Goal: Information Seeking & Learning: Learn about a topic

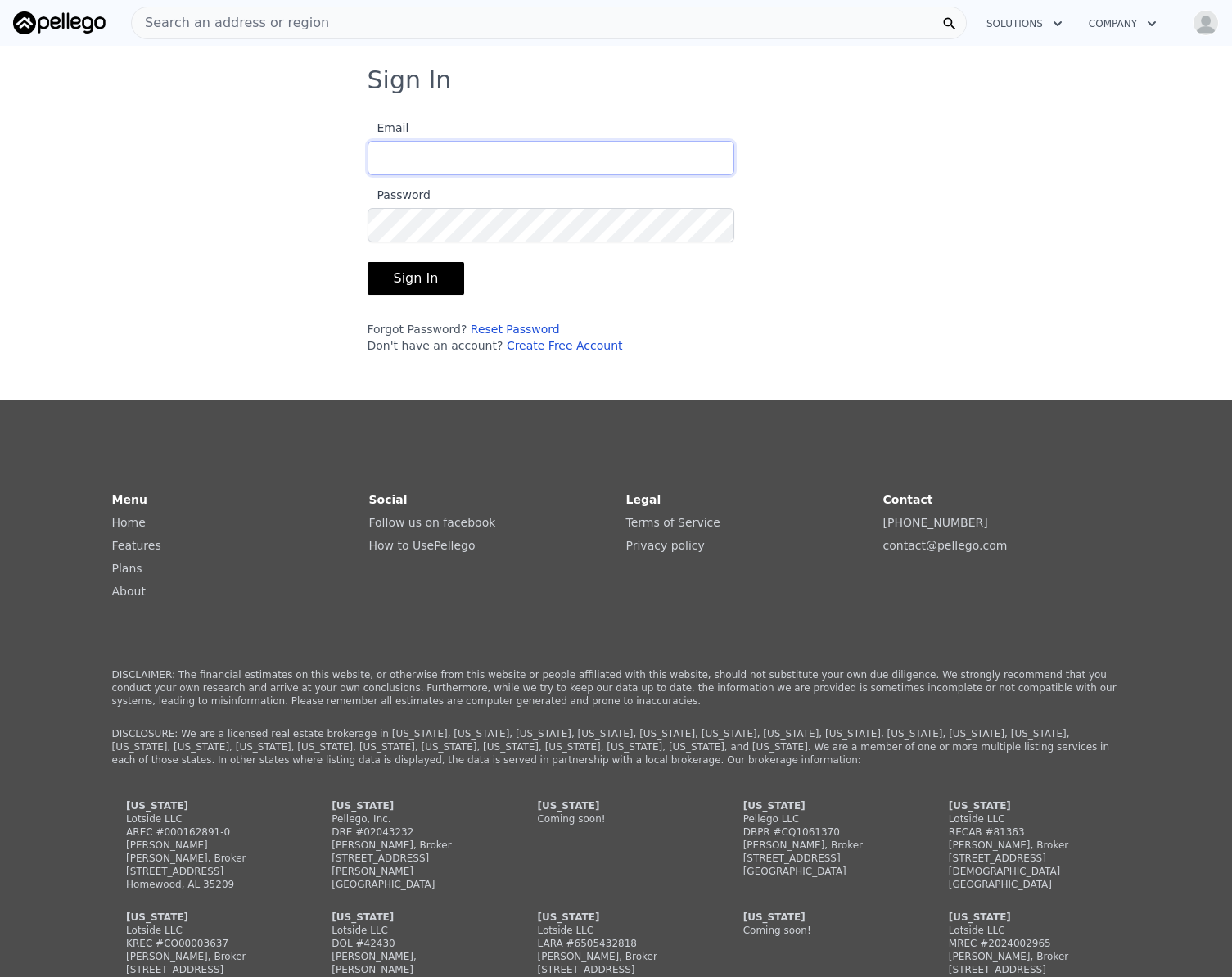
type input "[EMAIL_ADDRESS][DOMAIN_NAME]"
click at [425, 279] on button "Sign In" at bounding box center [417, 278] width 98 height 33
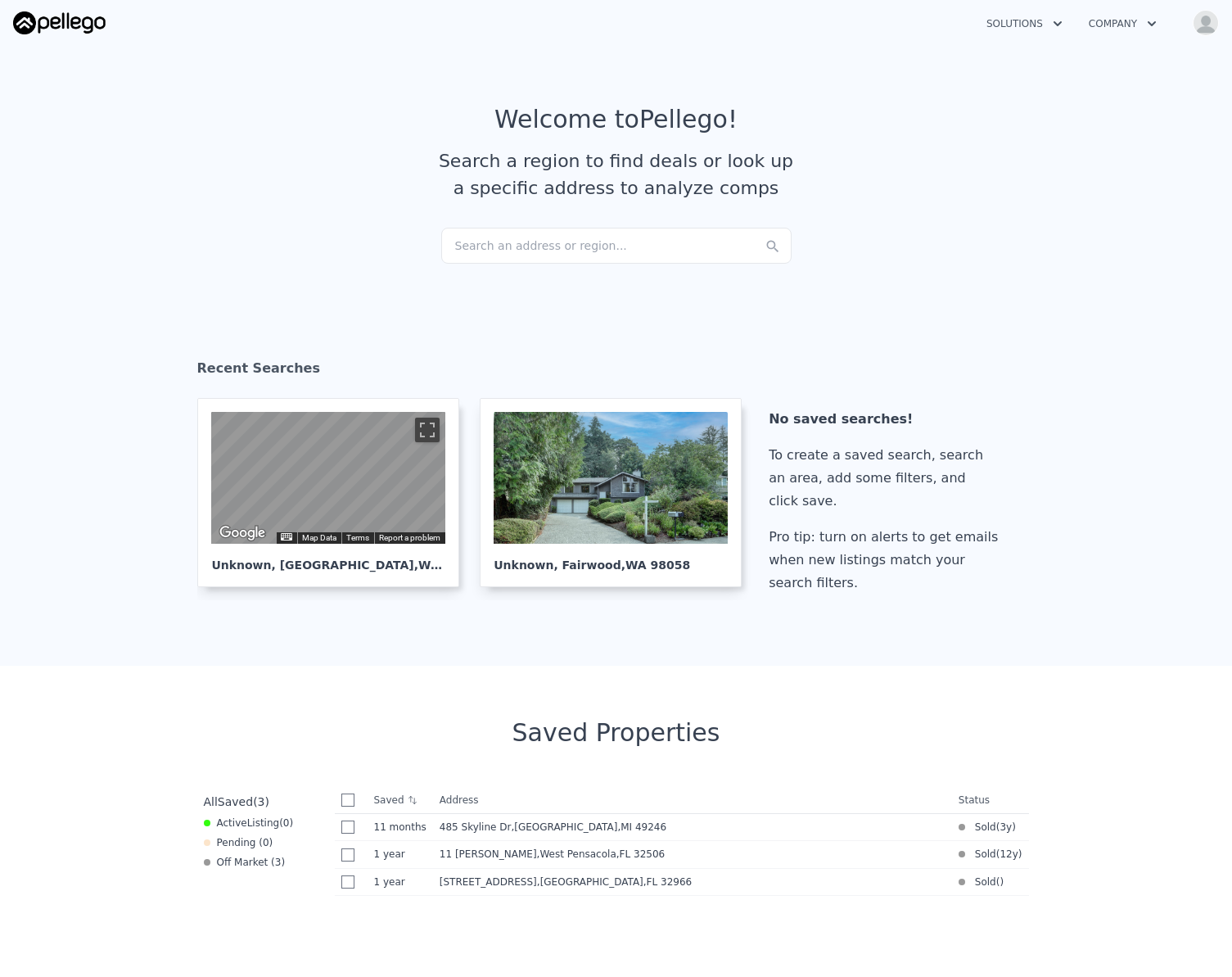
click at [484, 245] on div "Search an address or region..." at bounding box center [617, 245] width 351 height 36
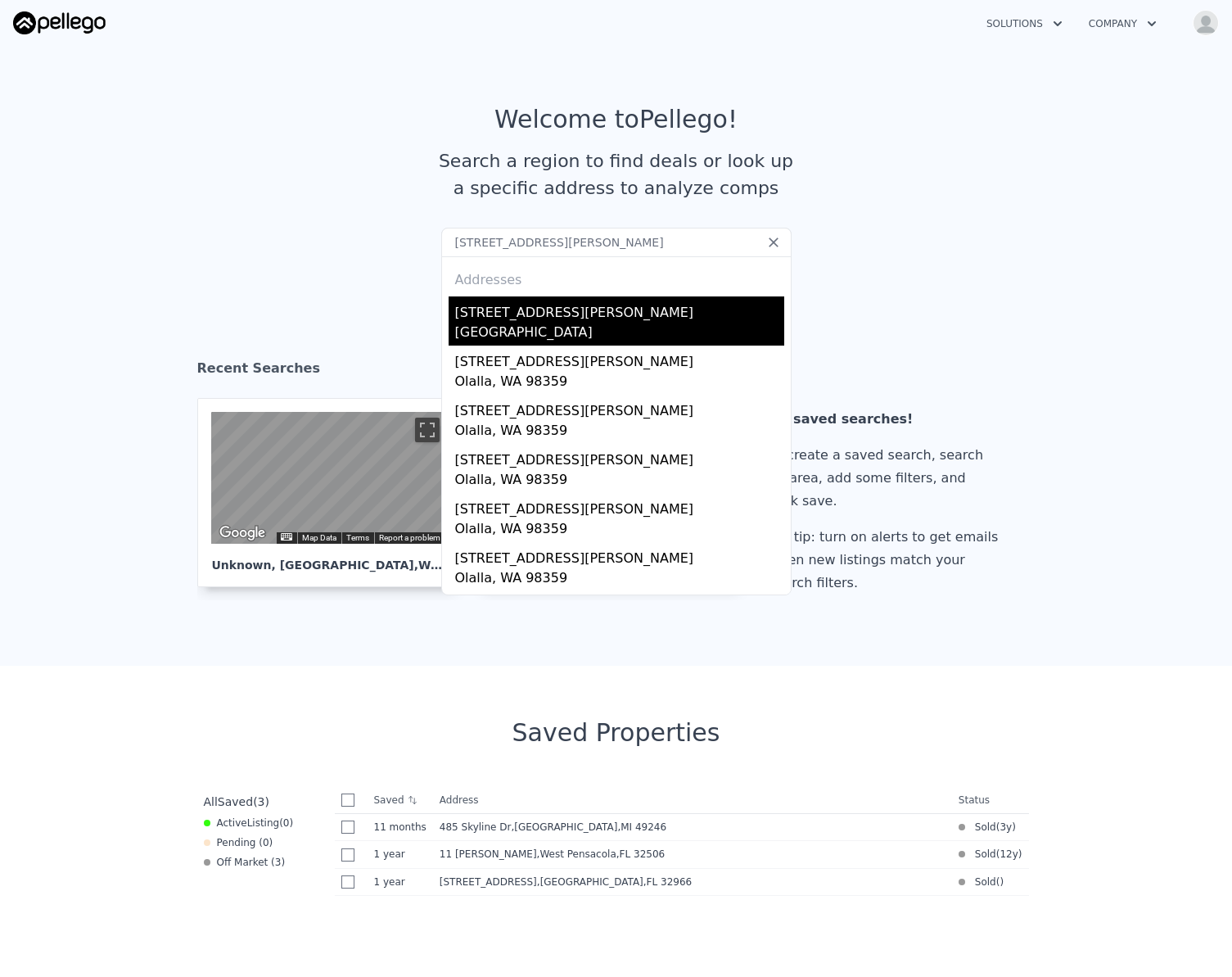
type input "[STREET_ADDRESS][PERSON_NAME]"
click at [499, 308] on div "[STREET_ADDRESS][PERSON_NAME]" at bounding box center [620, 309] width 329 height 26
